Goal: Navigation & Orientation: Find specific page/section

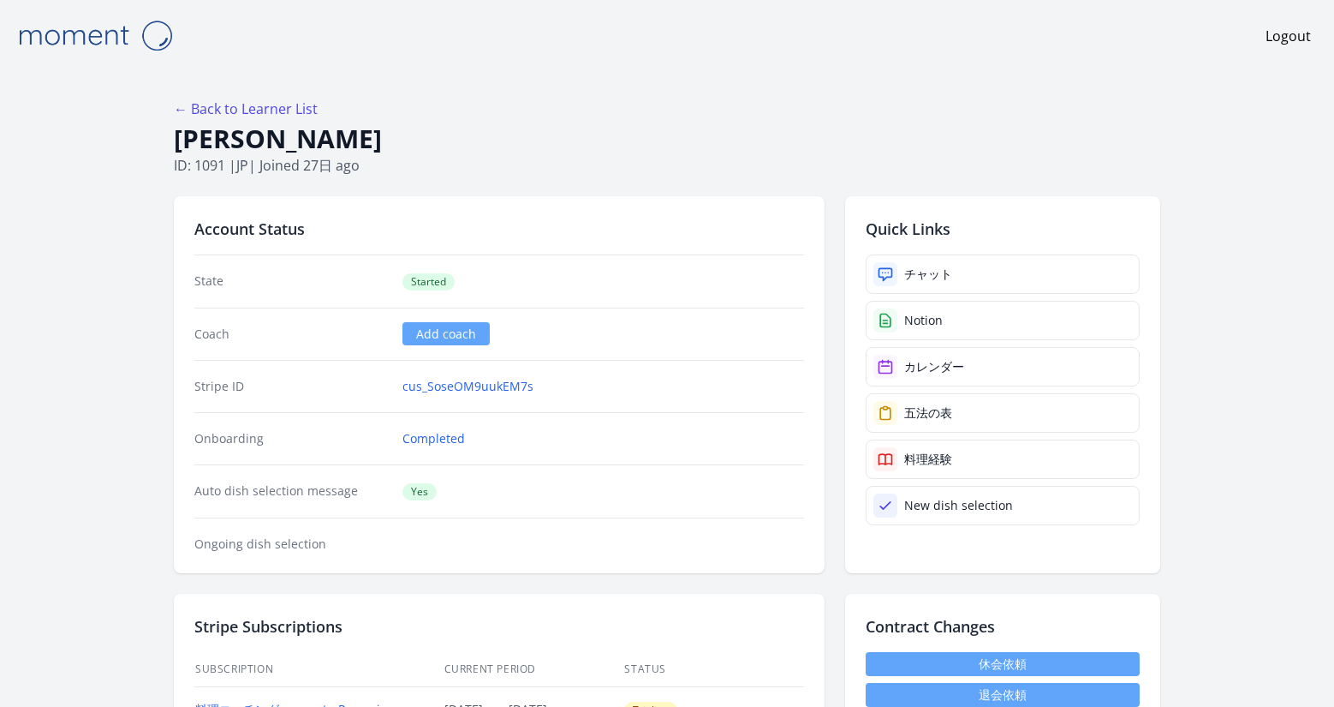
scroll to position [551, 0]
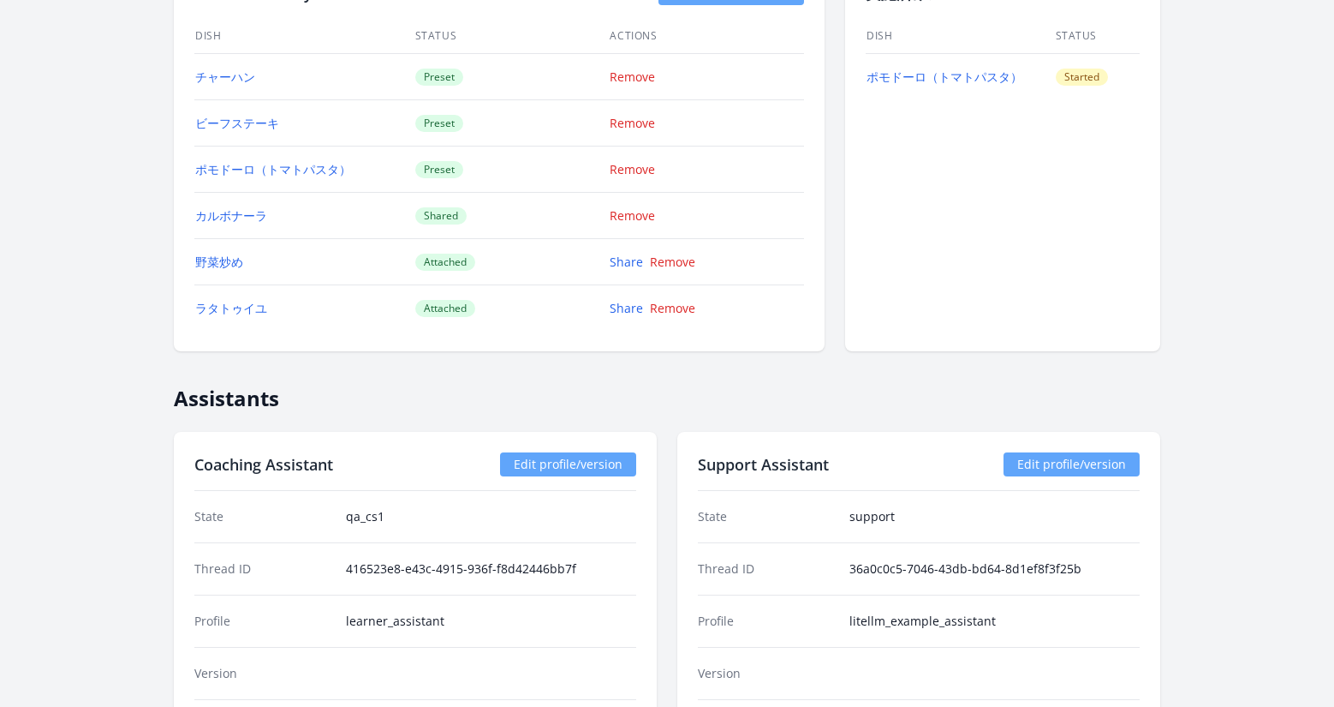
scroll to position [1765, 0]
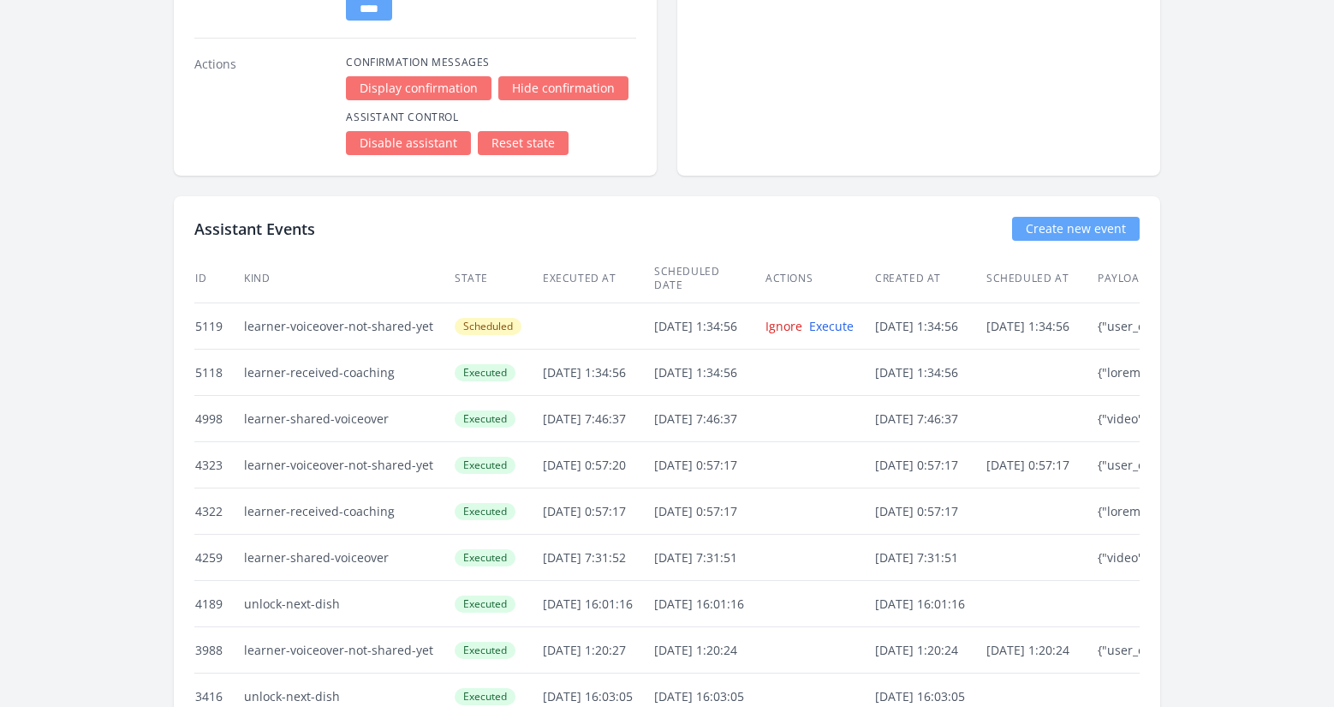
scroll to position [3911, 0]
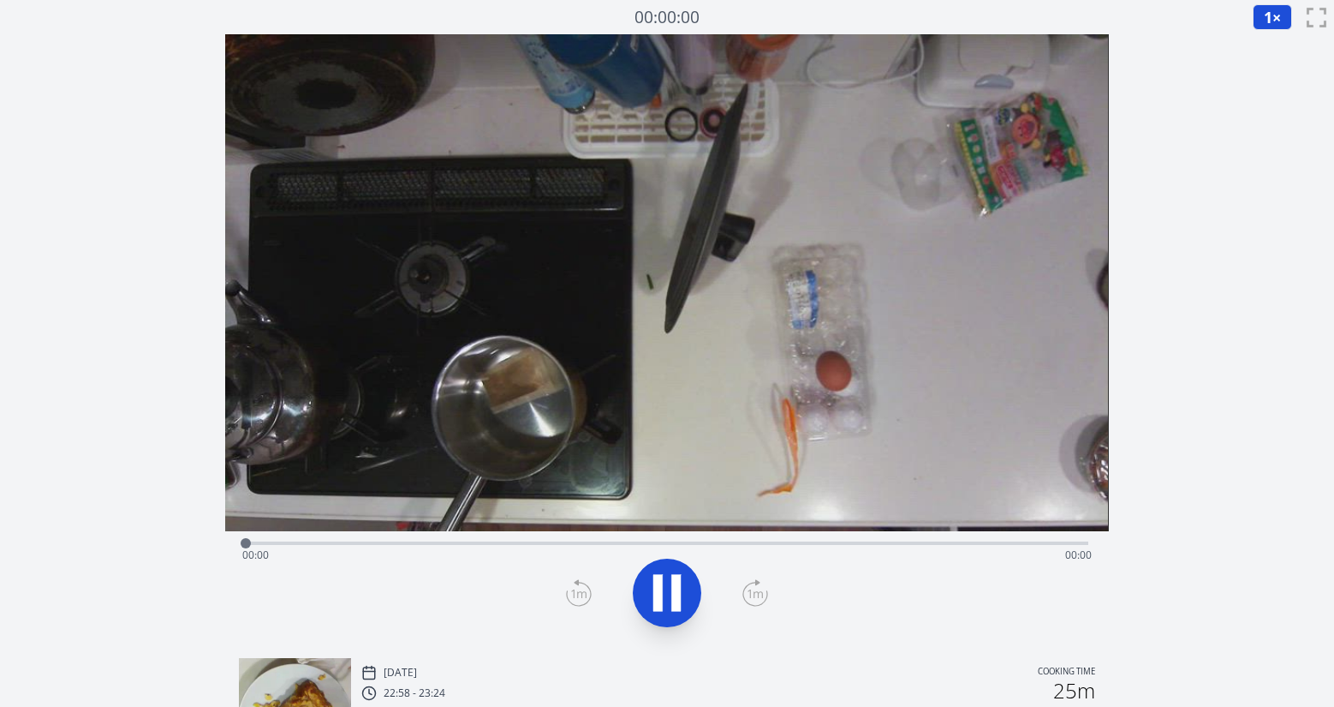
click at [973, 546] on div "Time elapsed: 00:00 Time remaining: 00:00" at bounding box center [666, 554] width 849 height 27
click at [678, 579] on icon at bounding box center [675, 593] width 9 height 37
